Goal: Task Accomplishment & Management: Manage account settings

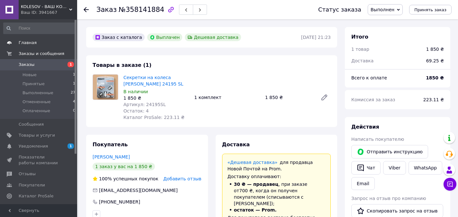
click at [25, 41] on span "Главная" at bounding box center [28, 43] width 18 height 6
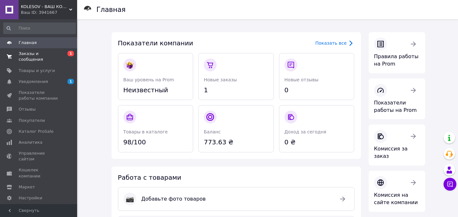
click at [34, 55] on span "Заказы и сообщения" at bounding box center [39, 57] width 41 height 12
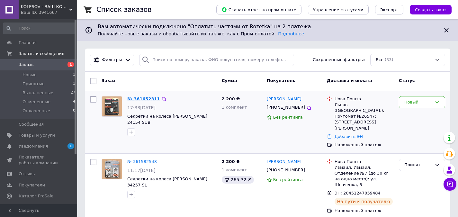
click at [141, 101] on link "№ 361652311" at bounding box center [143, 98] width 33 height 5
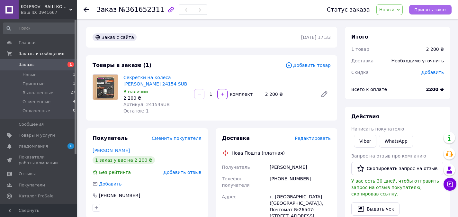
click at [420, 10] on span "Принять заказ" at bounding box center [430, 9] width 32 height 5
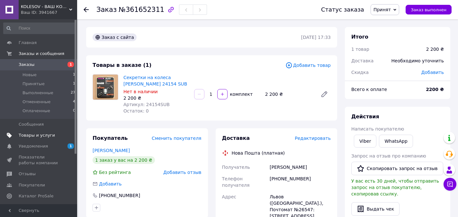
click at [34, 135] on span "Товары и услуги" at bounding box center [37, 135] width 36 height 6
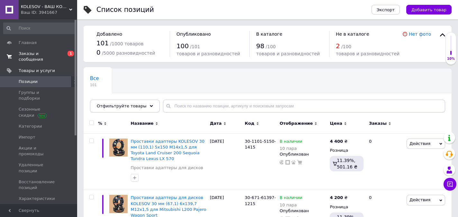
click at [35, 55] on span "Заказы и сообщения" at bounding box center [39, 57] width 41 height 12
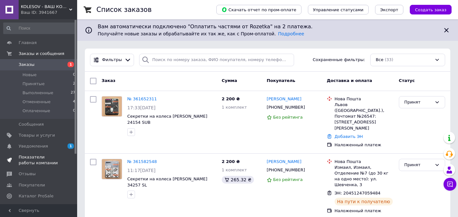
click at [26, 165] on span "Показатели работы компании" at bounding box center [39, 160] width 41 height 12
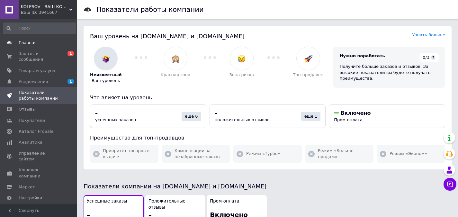
click at [30, 44] on span "Главная" at bounding box center [28, 43] width 18 height 6
